Goal: Task Accomplishment & Management: Manage account settings

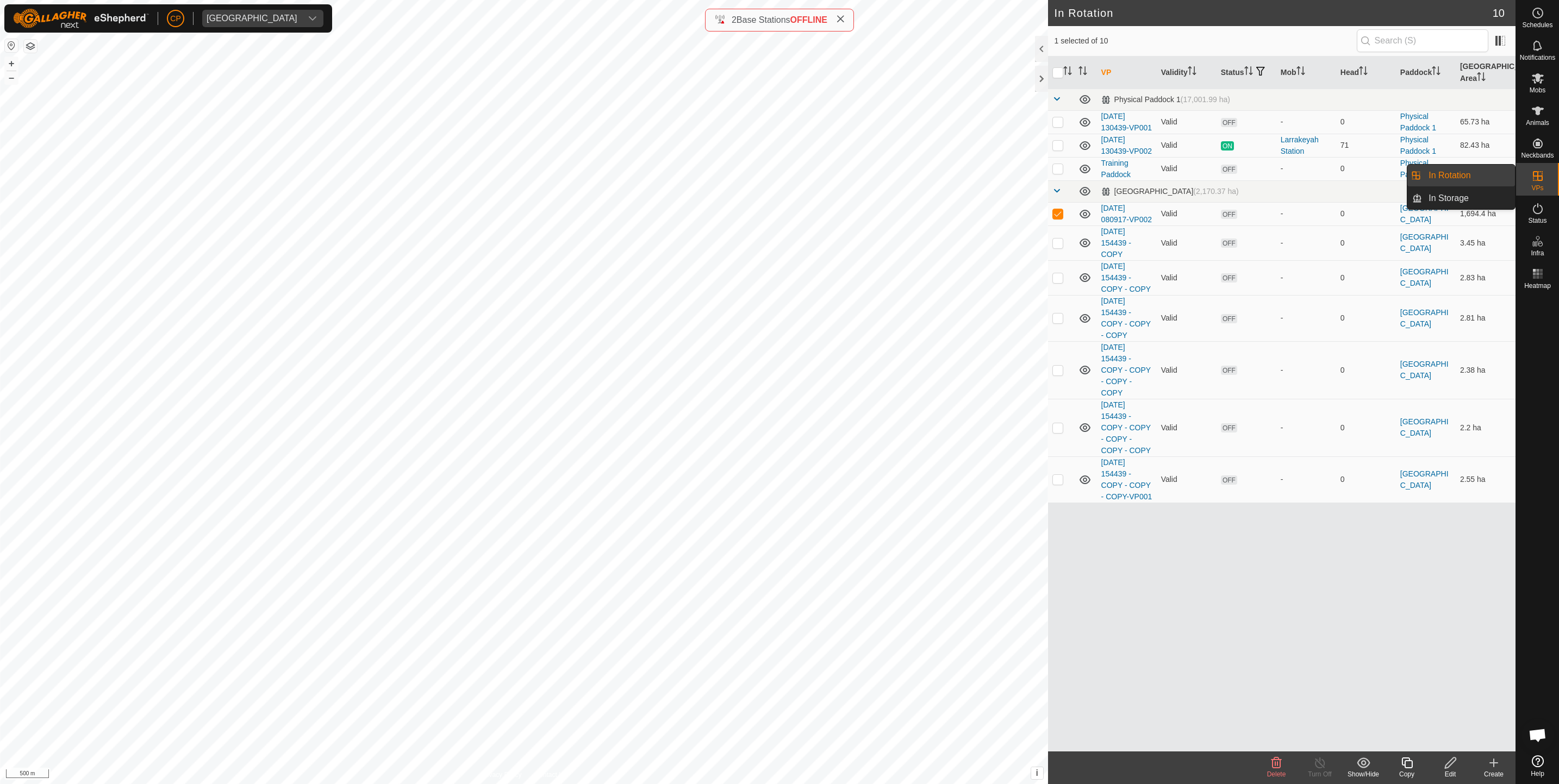
click at [1462, 180] on link "In Rotation" at bounding box center [1468, 175] width 93 height 22
click at [1494, 764] on icon at bounding box center [1493, 762] width 13 height 13
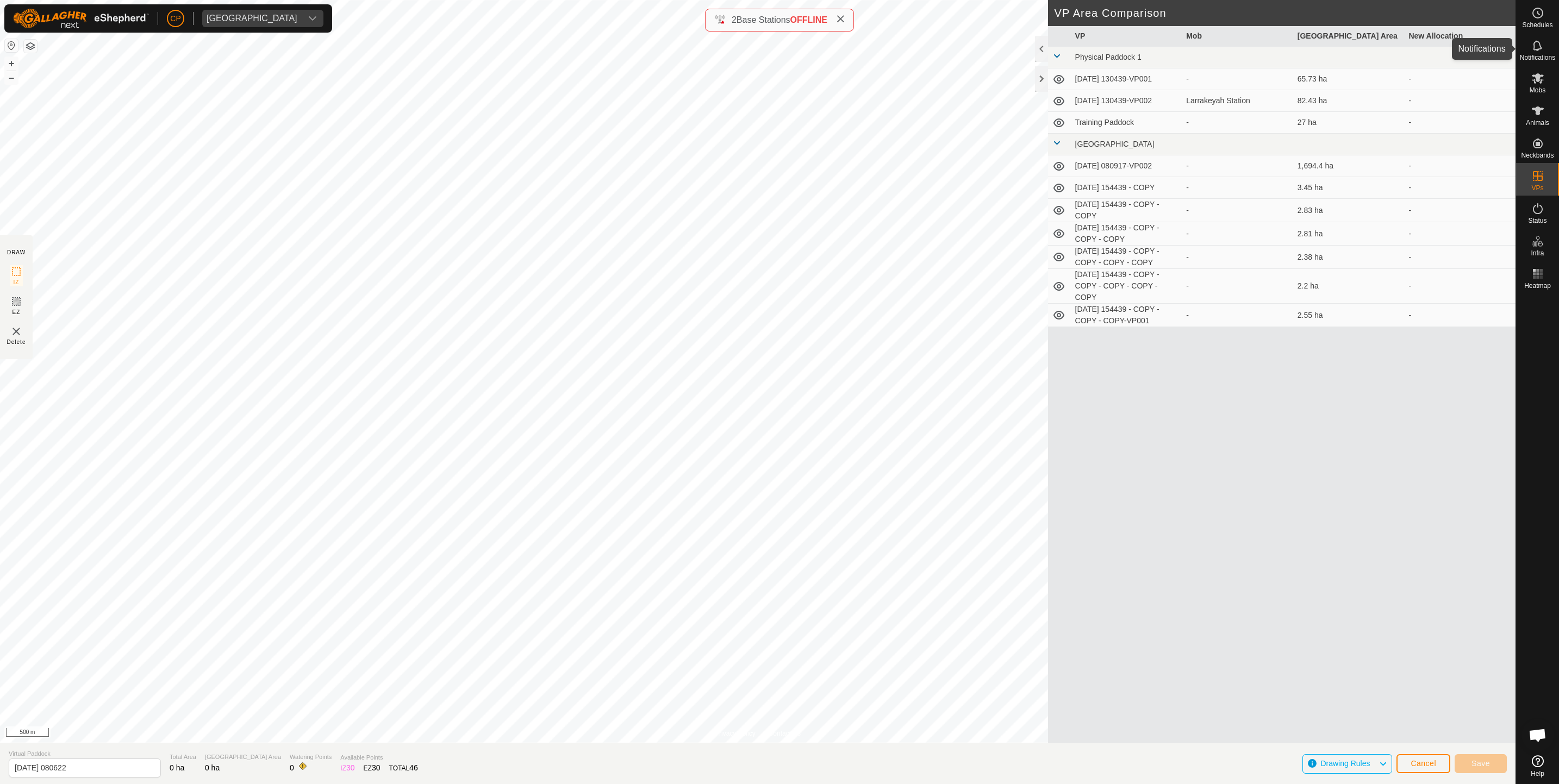
click at [1533, 57] on span "Notifications" at bounding box center [1537, 57] width 35 height 7
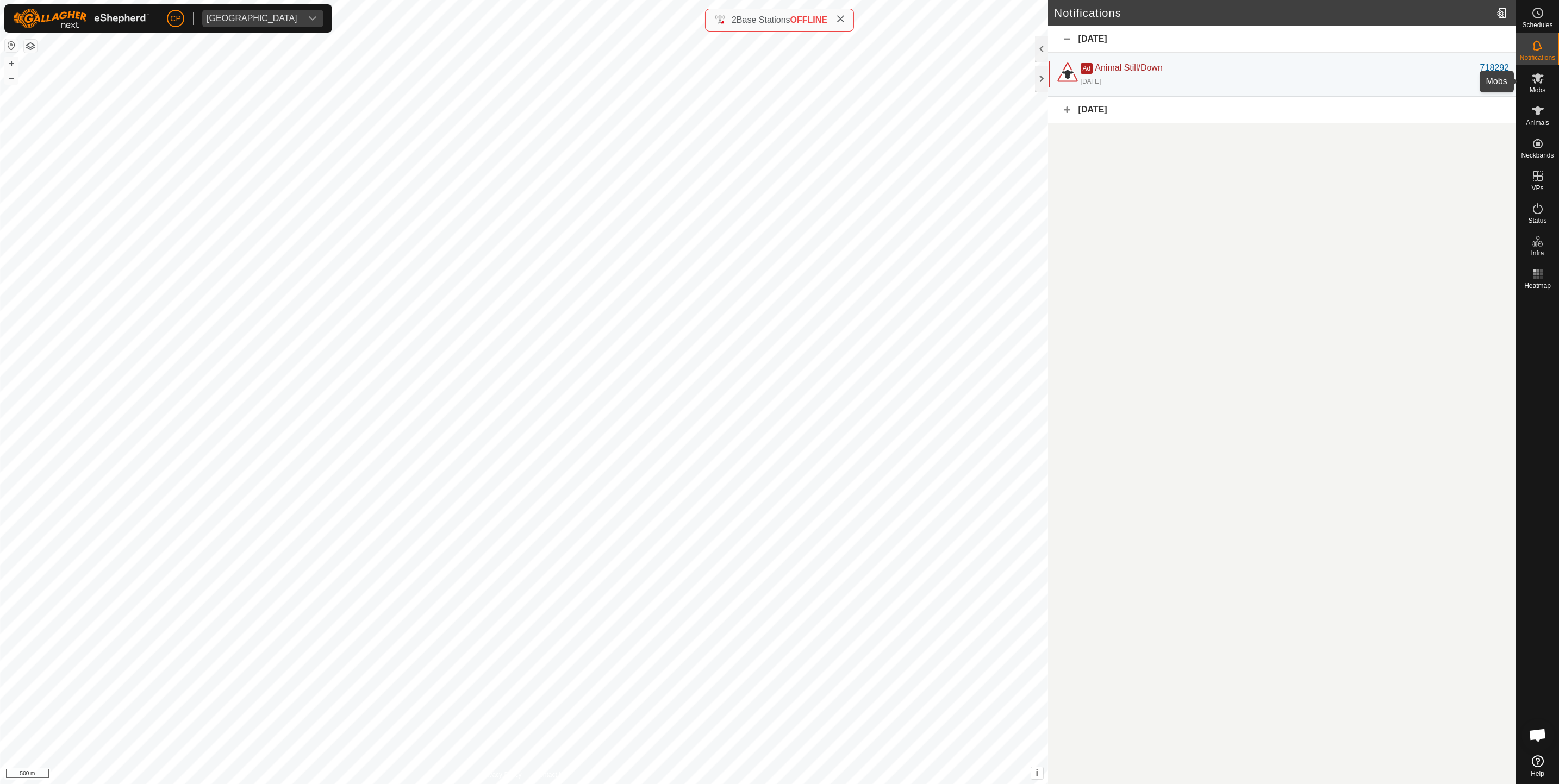
click at [1533, 85] on es-mob-svg-icon at bounding box center [1538, 78] width 20 height 17
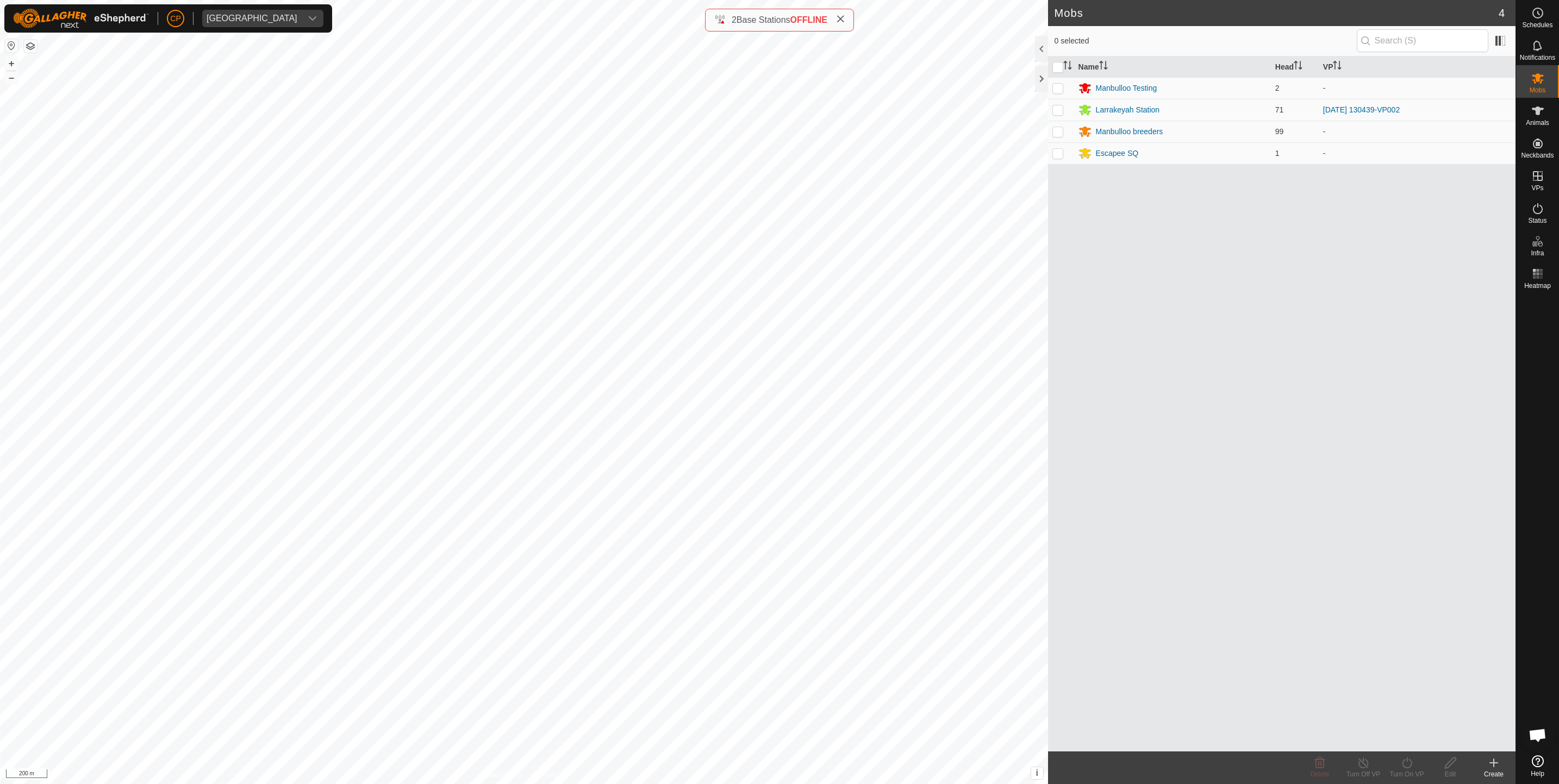
click at [1487, 764] on create-svg-icon at bounding box center [1494, 762] width 44 height 13
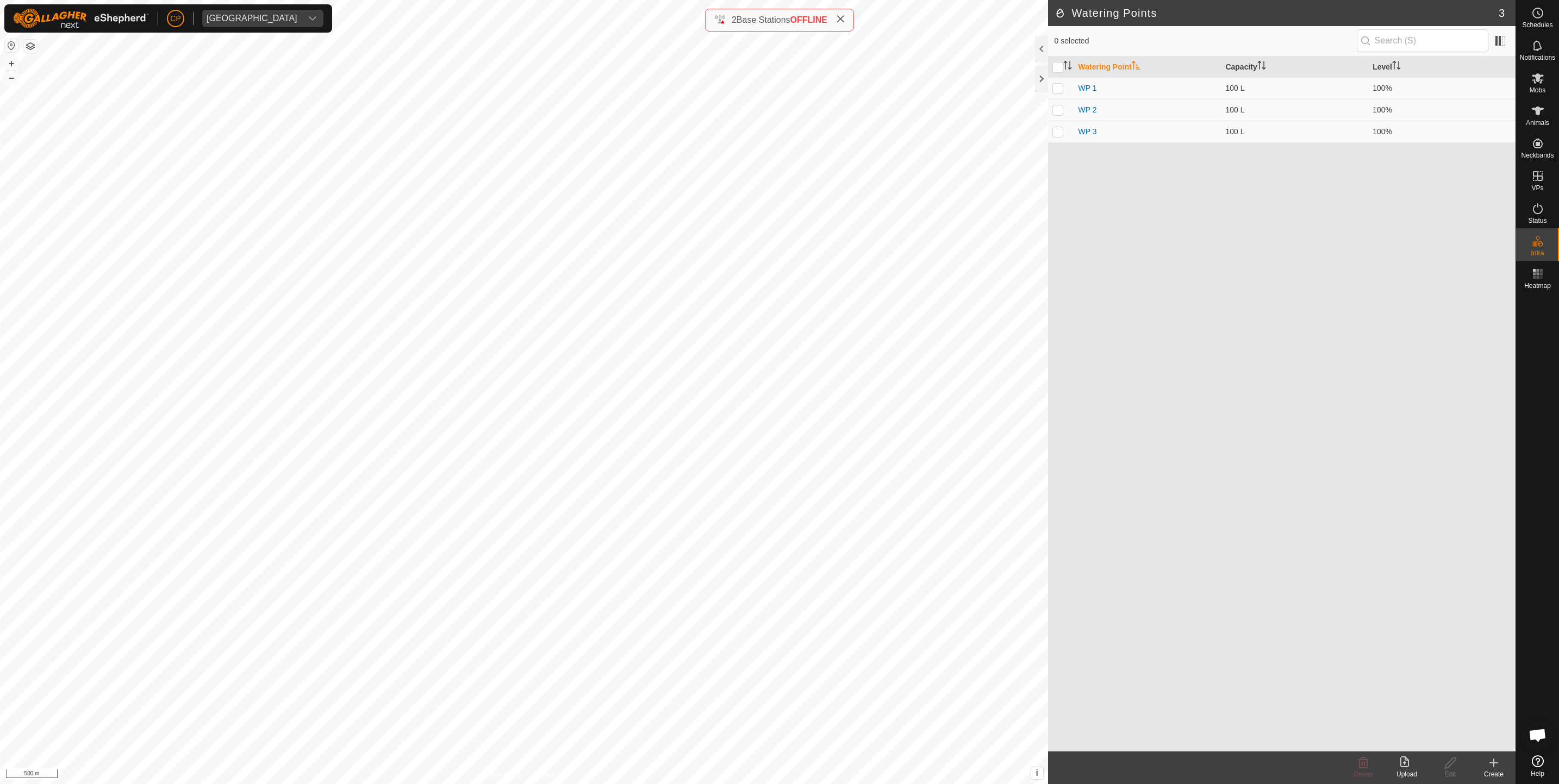
click at [1495, 766] on icon at bounding box center [1493, 762] width 13 height 13
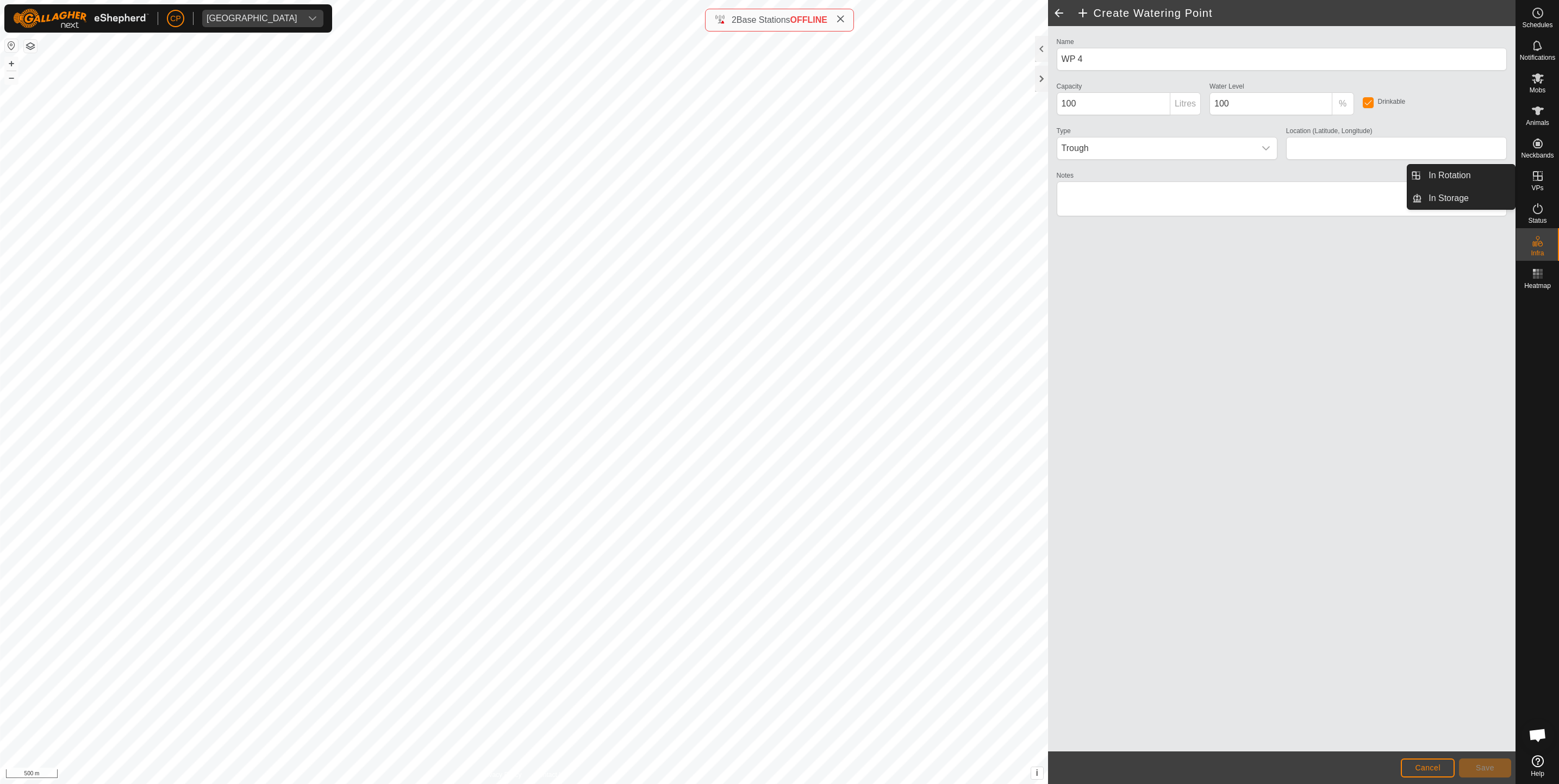
click at [1545, 176] on es-virtualpaddocks-svg-icon at bounding box center [1538, 176] width 20 height 17
click at [1435, 170] on link "In Rotation" at bounding box center [1468, 175] width 93 height 22
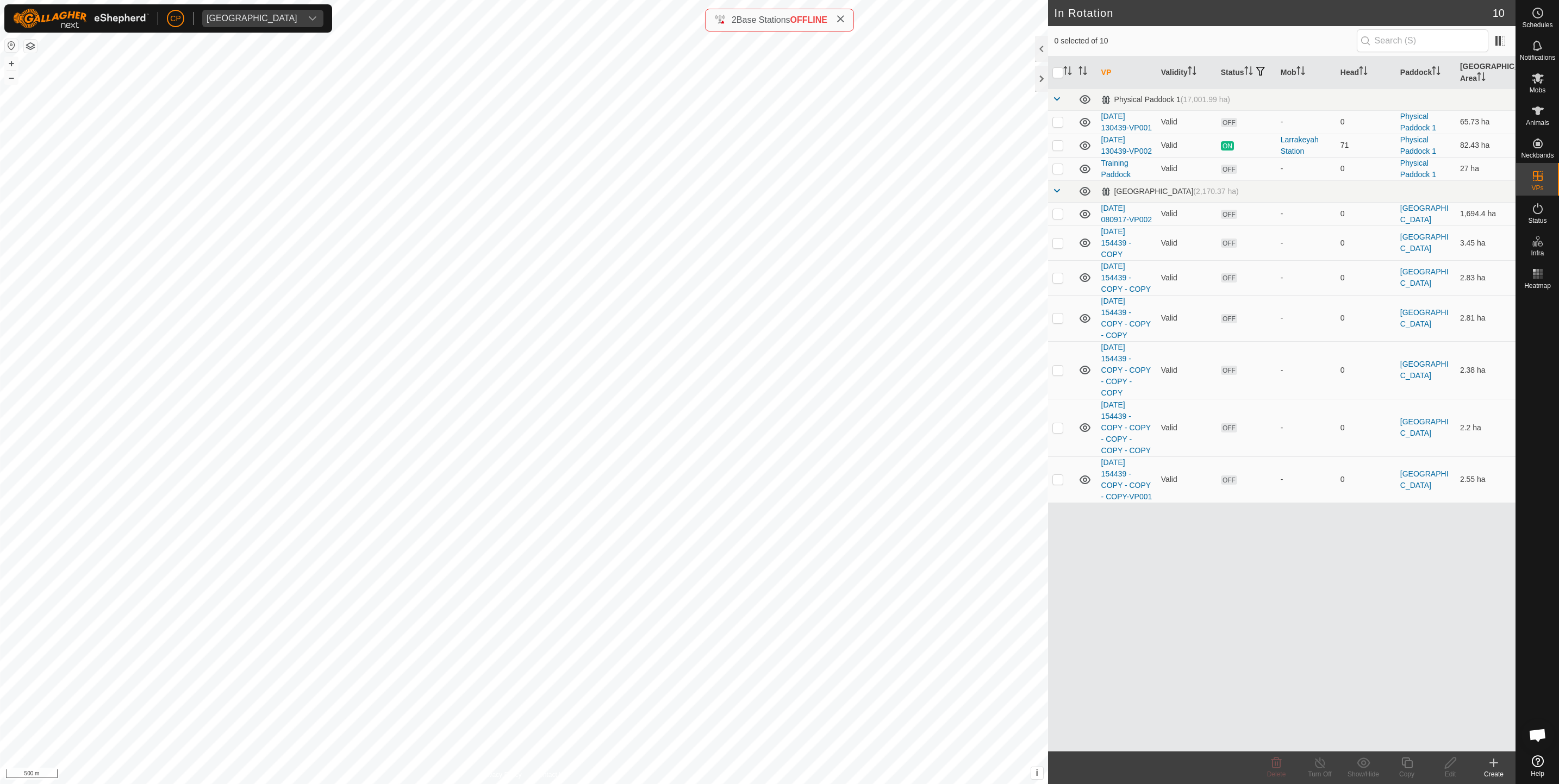
click at [1494, 764] on icon at bounding box center [1494, 763] width 0 height 8
